Goal: Information Seeking & Learning: Find contact information

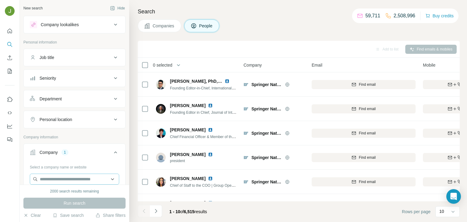
scroll to position [21, 0]
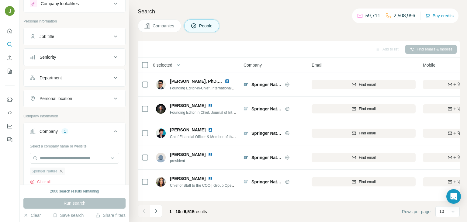
click at [63, 170] on icon "button" at bounding box center [61, 171] width 5 height 5
click at [58, 157] on input "text" at bounding box center [74, 158] width 89 height 11
paste input "**********"
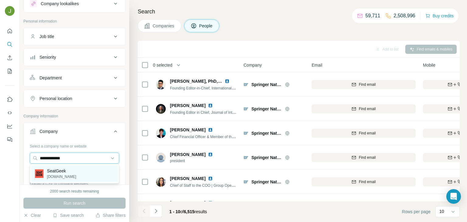
type input "**********"
click at [63, 172] on p "SeatGeek" at bounding box center [61, 171] width 29 height 6
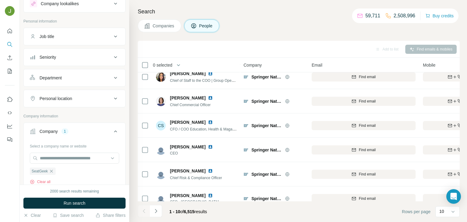
scroll to position [114, 0]
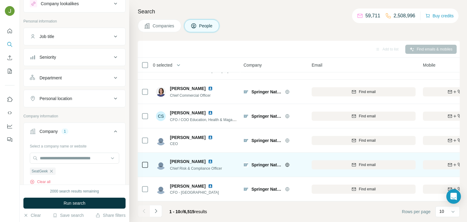
click at [208, 162] on img at bounding box center [210, 161] width 5 height 5
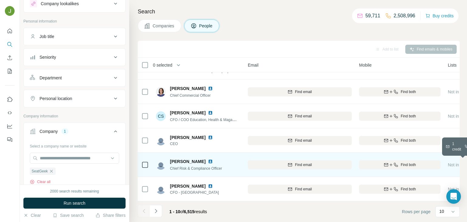
scroll to position [114, 68]
click at [418, 164] on div "Find both" at bounding box center [396, 164] width 82 height 5
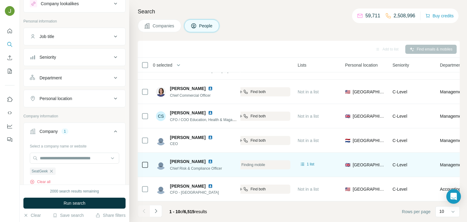
scroll to position [114, 214]
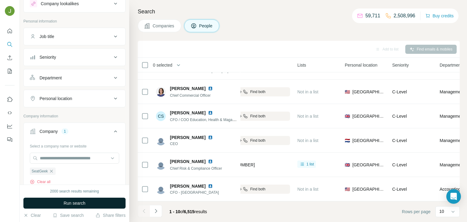
click at [96, 201] on button "Run search" at bounding box center [74, 203] width 102 height 11
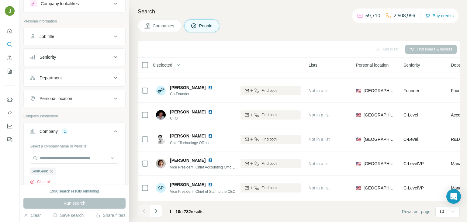
scroll to position [49, 203]
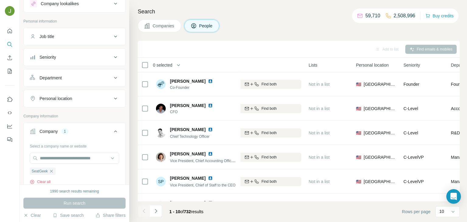
click at [157, 209] on icon "Navigate to next page" at bounding box center [156, 211] width 6 height 6
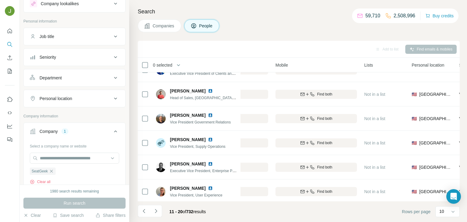
scroll to position [114, 148]
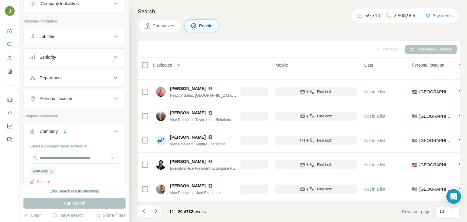
click at [158, 212] on icon "Navigate to next page" at bounding box center [156, 211] width 6 height 6
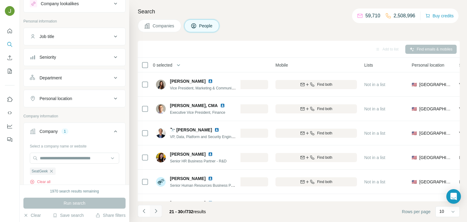
click at [155, 212] on icon "Navigate to next page" at bounding box center [156, 211] width 2 height 4
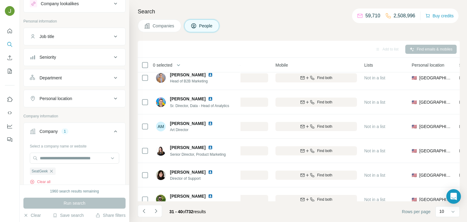
scroll to position [114, 148]
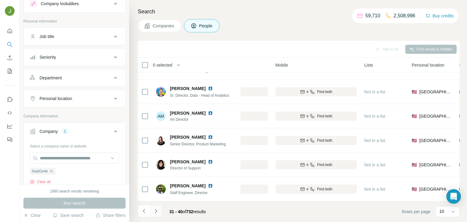
click at [157, 209] on icon "Navigate to next page" at bounding box center [156, 211] width 6 height 6
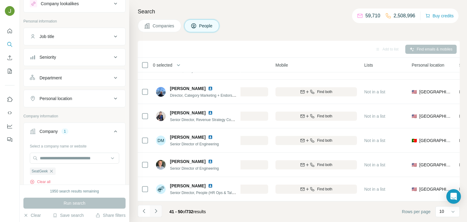
click at [154, 212] on icon "Navigate to next page" at bounding box center [156, 211] width 6 height 6
click at [155, 211] on icon "Navigate to next page" at bounding box center [156, 211] width 6 height 6
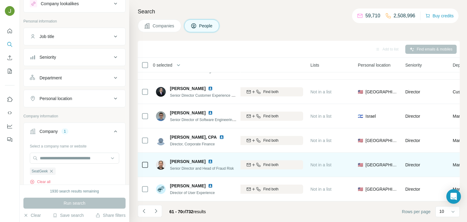
scroll to position [114, 207]
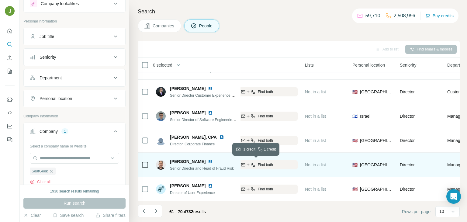
click at [281, 164] on div "Find both" at bounding box center [257, 164] width 82 height 5
click at [208, 162] on img at bounding box center [210, 161] width 5 height 5
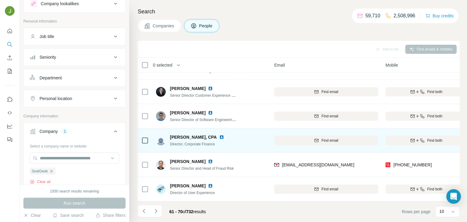
scroll to position [114, 36]
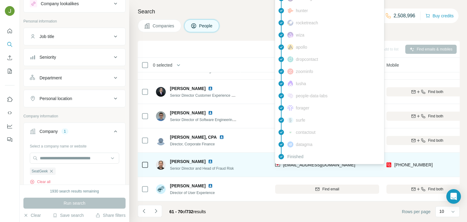
click at [330, 164] on span "[EMAIL_ADDRESS][DOMAIN_NAME]" at bounding box center [319, 164] width 72 height 5
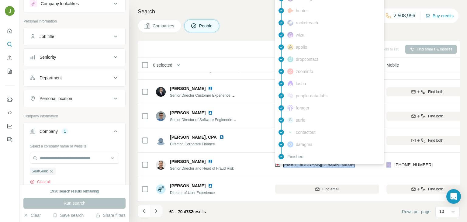
click at [152, 207] on button "Navigate to next page" at bounding box center [156, 211] width 12 height 12
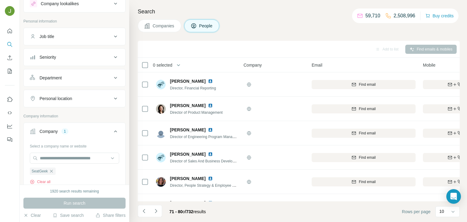
scroll to position [114, 0]
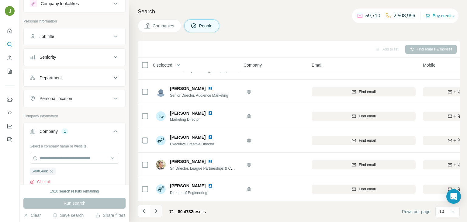
click at [153, 212] on icon "Navigate to next page" at bounding box center [156, 211] width 6 height 6
click at [155, 212] on icon "Navigate to next page" at bounding box center [156, 211] width 6 height 6
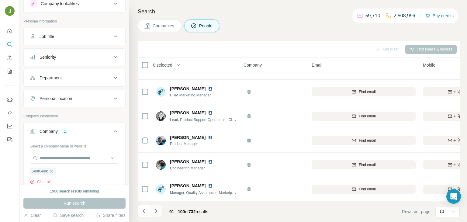
click at [158, 209] on icon "Navigate to next page" at bounding box center [156, 211] width 6 height 6
click at [154, 212] on icon "Navigate to next page" at bounding box center [156, 211] width 6 height 6
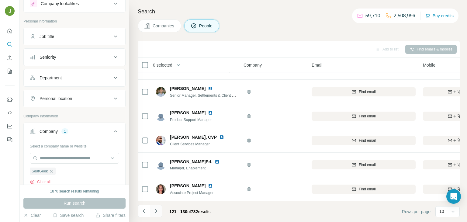
click at [156, 208] on icon "Navigate to next page" at bounding box center [156, 211] width 6 height 6
